Goal: Task Accomplishment & Management: Manage account settings

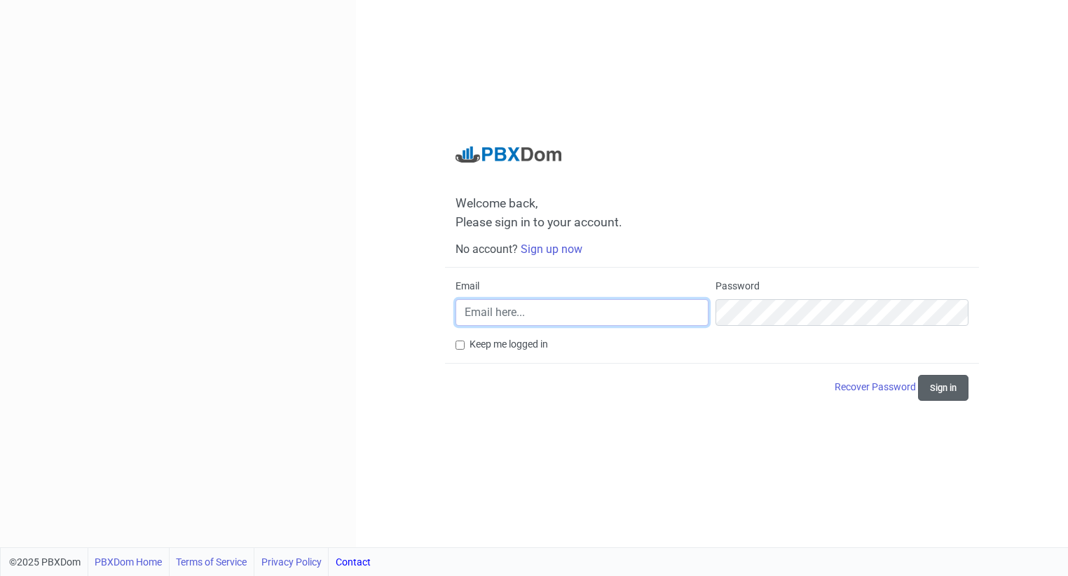
type input "[PERSON_NAME][EMAIL_ADDRESS][DOMAIN_NAME]"
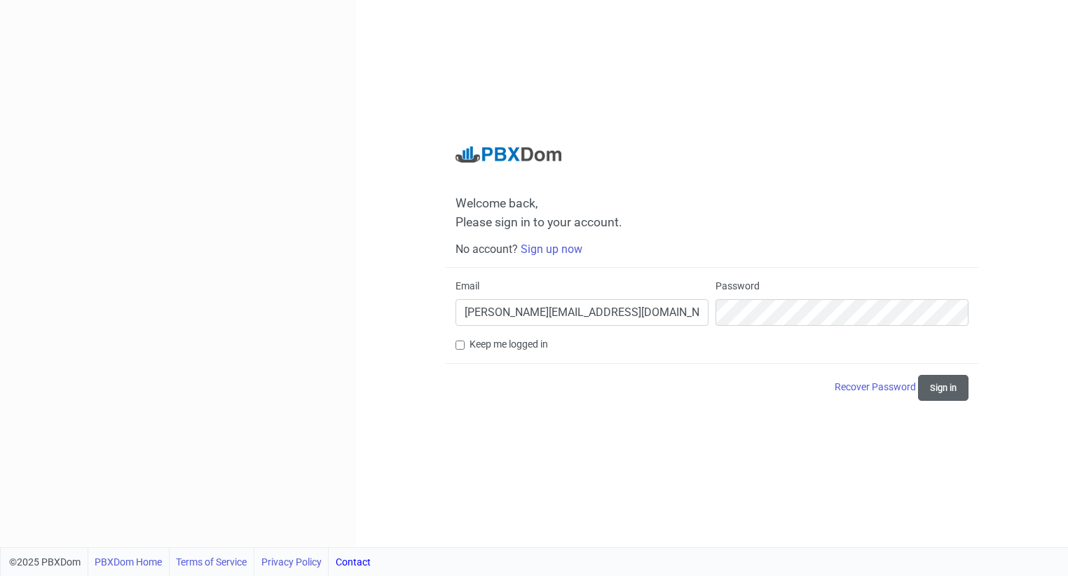
click at [932, 386] on button "Sign in" at bounding box center [943, 388] width 50 height 26
click at [846, 390] on link "Recover Password" at bounding box center [875, 386] width 83 height 11
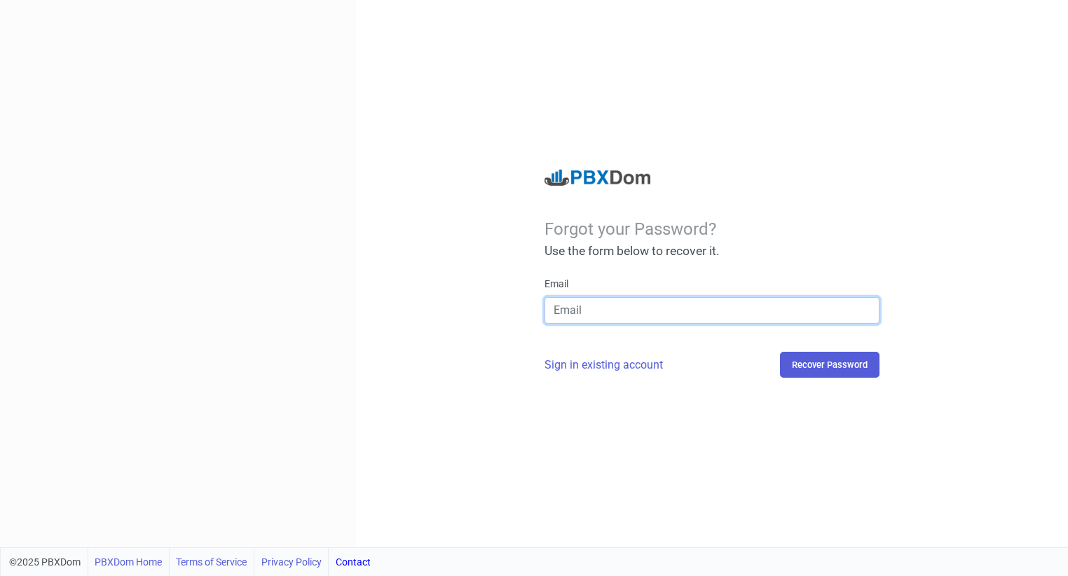
click at [584, 309] on input "email" at bounding box center [711, 310] width 335 height 27
type input "[PERSON_NAME][EMAIL_ADDRESS][DOMAIN_NAME]"
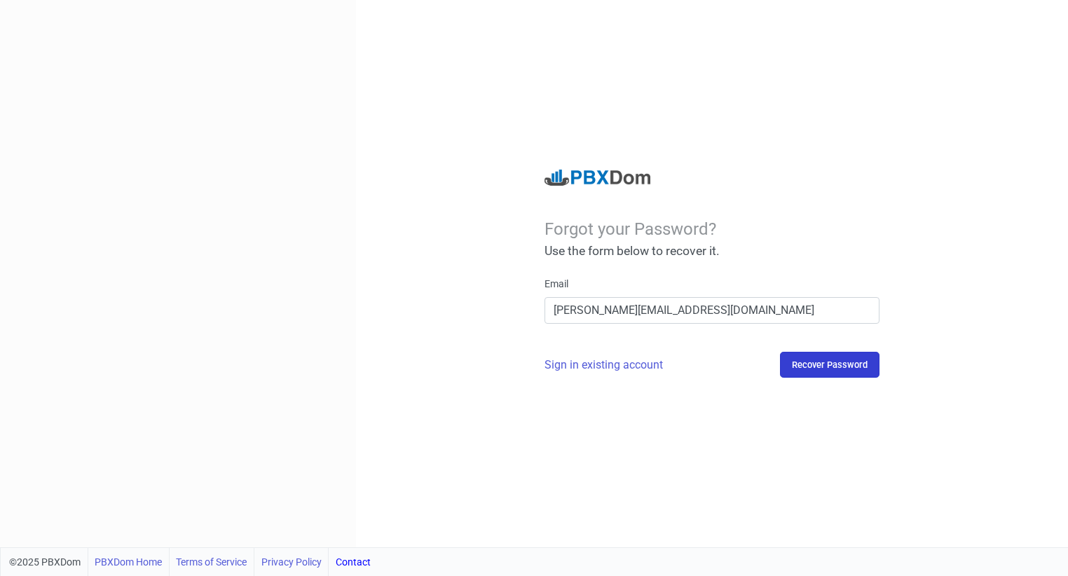
click at [812, 362] on button "Recover Password" at bounding box center [829, 365] width 99 height 26
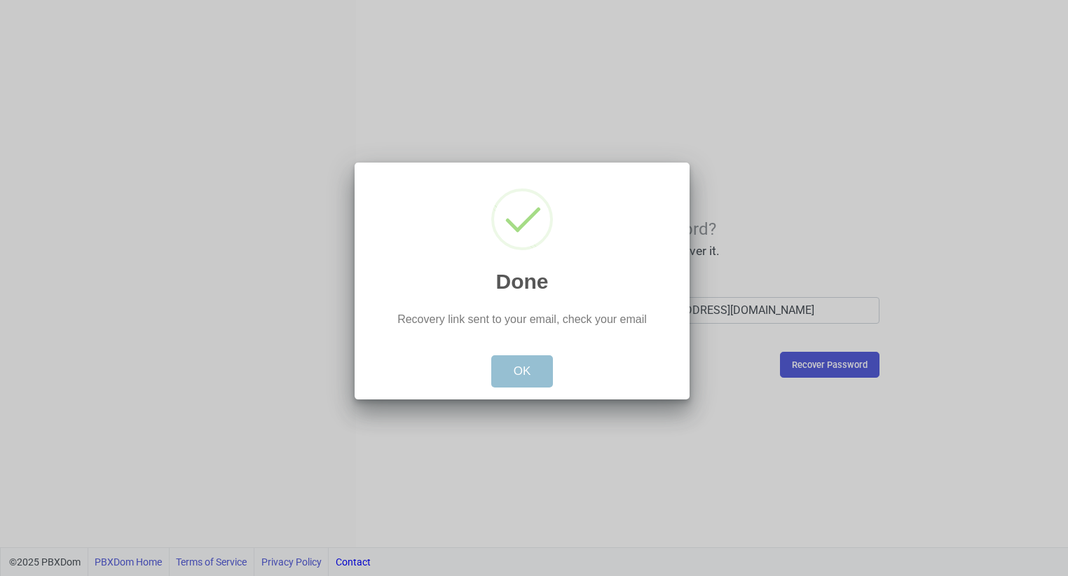
click at [524, 378] on button "OK" at bounding box center [522, 371] width 62 height 32
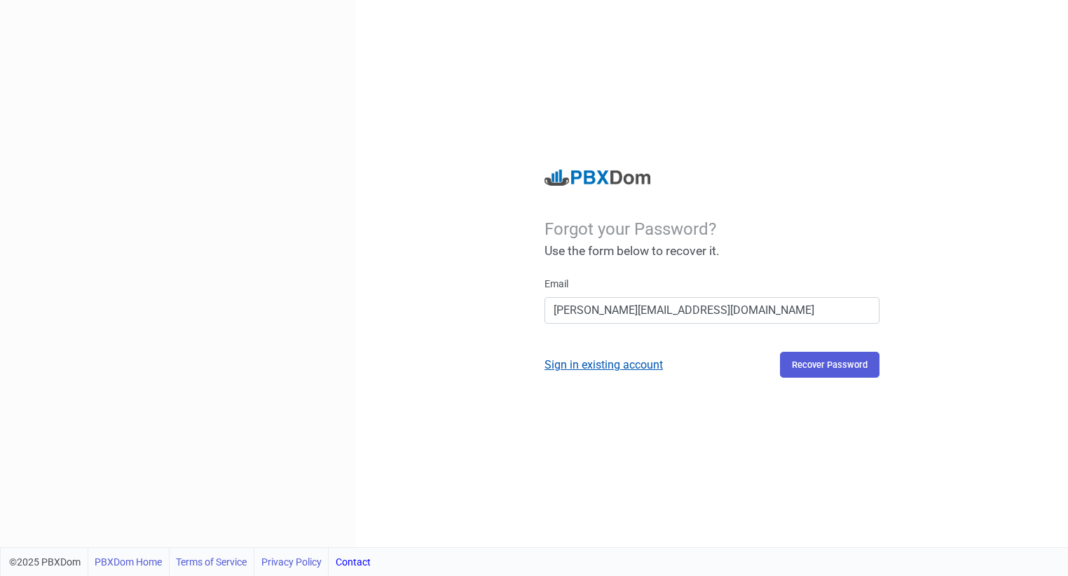
click at [605, 369] on link "Sign in existing account" at bounding box center [603, 364] width 118 height 13
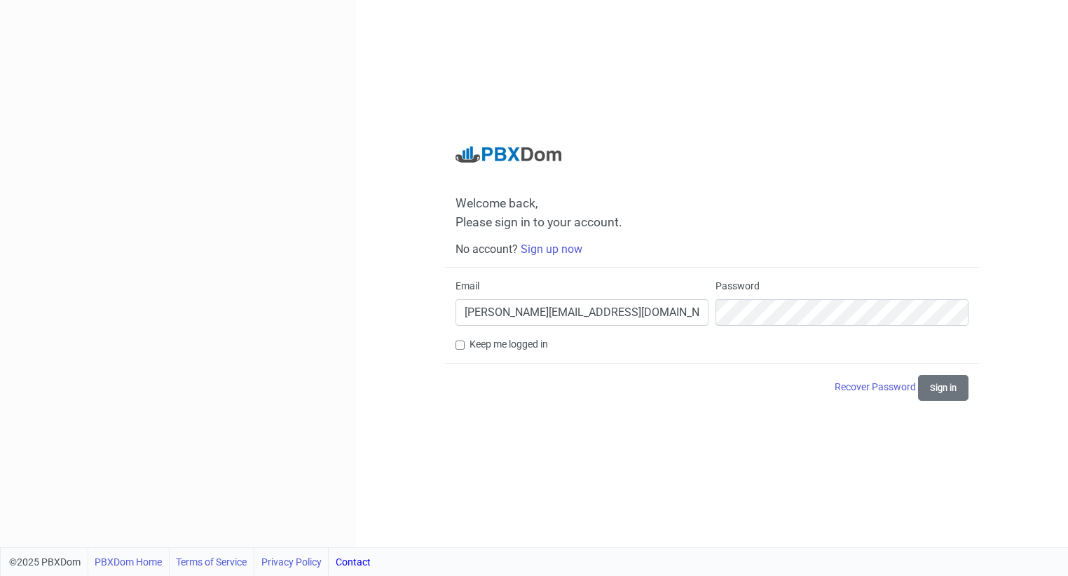
click at [640, 421] on div "Welcome back, Please sign in to your account. No account? Sign up now Email [PE…" at bounding box center [712, 273] width 712 height 547
click at [937, 386] on button "Sign in" at bounding box center [943, 388] width 50 height 26
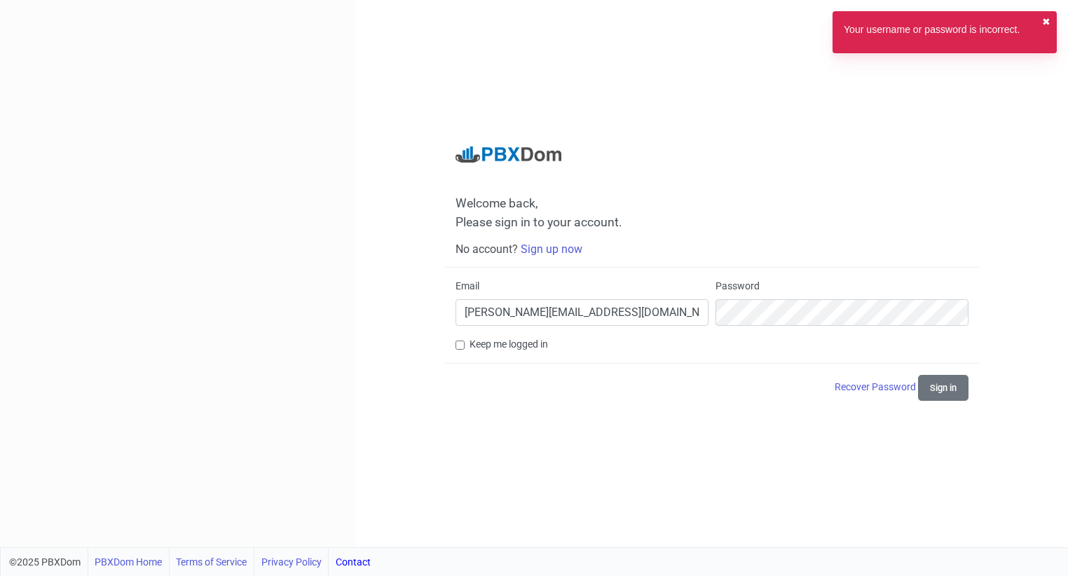
click at [1043, 20] on button "✖︎" at bounding box center [1046, 22] width 8 height 15
